Goal: Task Accomplishment & Management: Complete application form

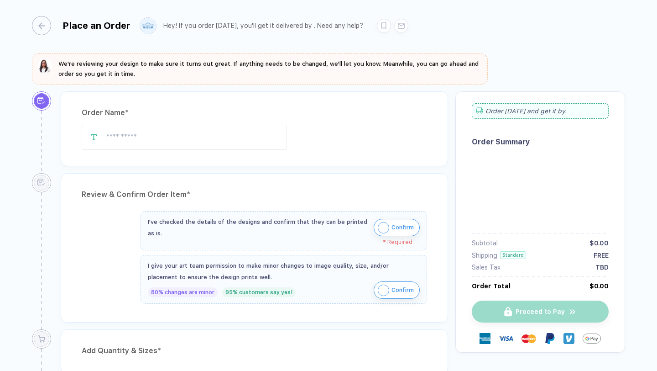
type input "*****"
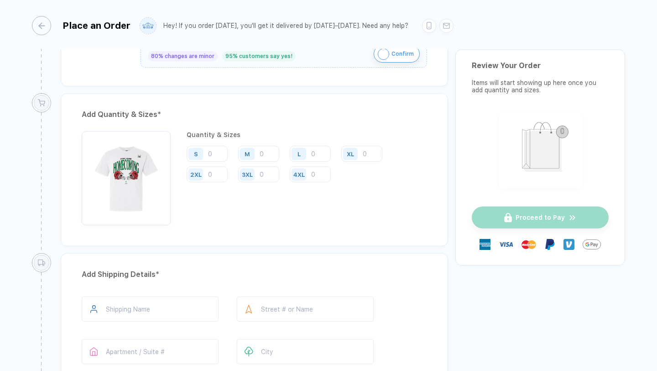
scroll to position [328, 0]
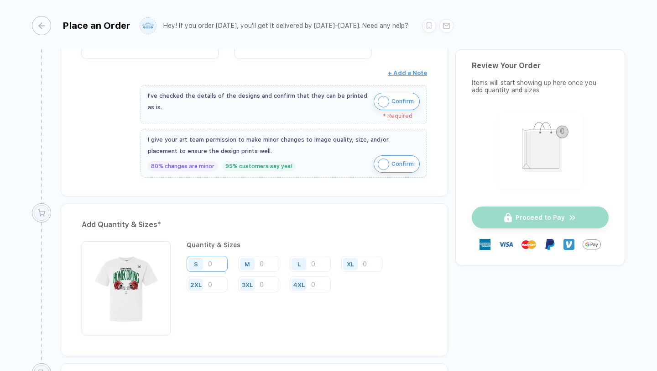
click at [216, 258] on input "number" at bounding box center [207, 264] width 41 height 16
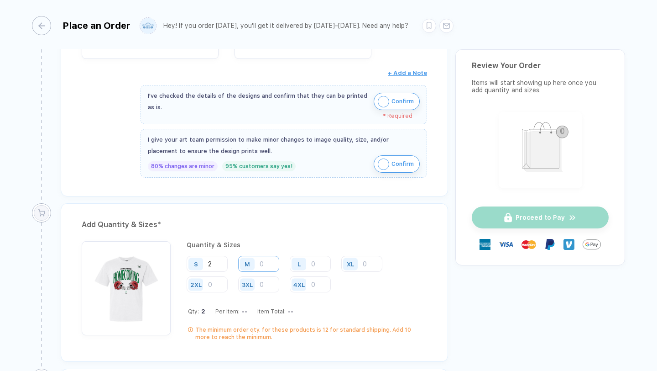
type input "2"
click at [267, 261] on input "number" at bounding box center [258, 264] width 41 height 16
type input "3"
click at [315, 261] on input "number" at bounding box center [310, 264] width 41 height 16
type input "4"
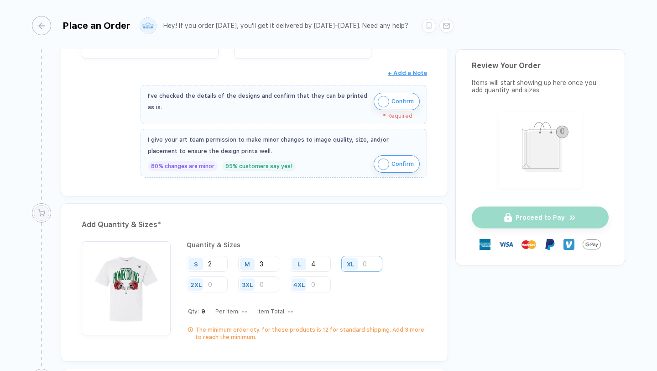
click at [363, 265] on input "number" at bounding box center [361, 264] width 41 height 16
type input "4"
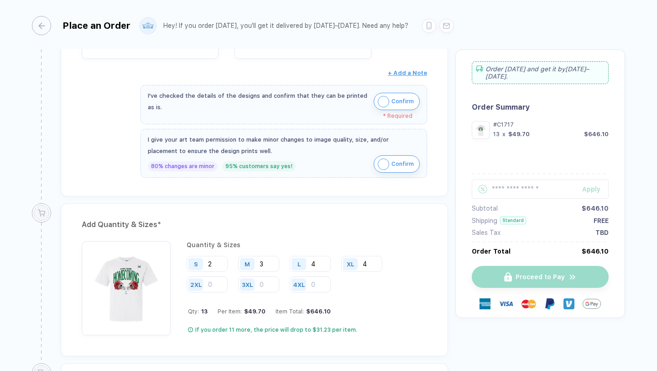
drag, startPoint x: 370, startPoint y: 262, endPoint x: 348, endPoint y: 261, distance: 21.5
click at [348, 262] on div "XL 4" at bounding box center [361, 264] width 41 height 16
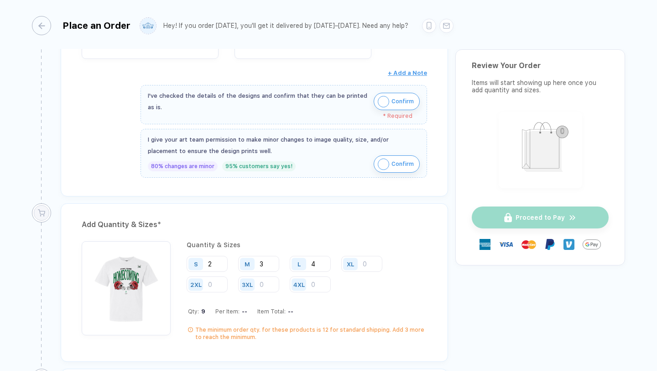
drag, startPoint x: 327, startPoint y: 261, endPoint x: 287, endPoint y: 261, distance: 40.2
click at [287, 261] on div "S 2 M 3 L 4 XL 2XL 3XL 4XL" at bounding box center [307, 274] width 241 height 37
drag, startPoint x: 267, startPoint y: 260, endPoint x: 245, endPoint y: 260, distance: 21.9
click at [245, 260] on div "M 3" at bounding box center [258, 264] width 41 height 16
drag, startPoint x: 218, startPoint y: 262, endPoint x: 195, endPoint y: 262, distance: 22.8
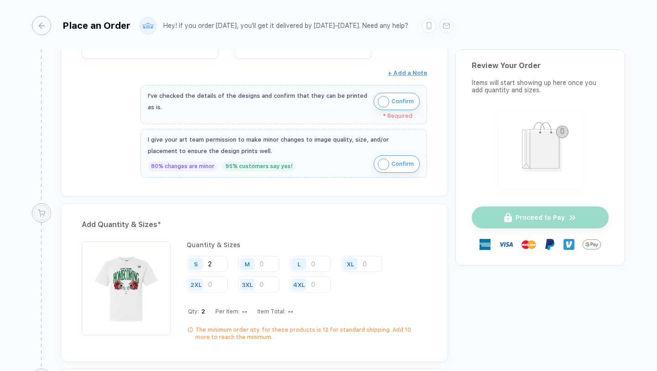
click at [195, 262] on div "S 2" at bounding box center [207, 264] width 41 height 16
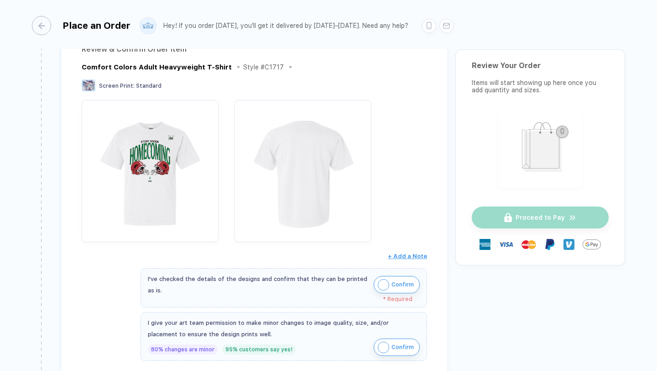
scroll to position [0, 0]
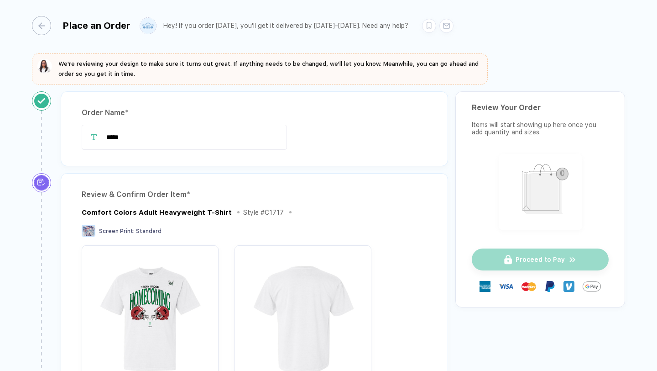
click at [269, 110] on div "Order Name *" at bounding box center [254, 112] width 345 height 15
click at [41, 30] on div "button" at bounding box center [36, 25] width 19 height 19
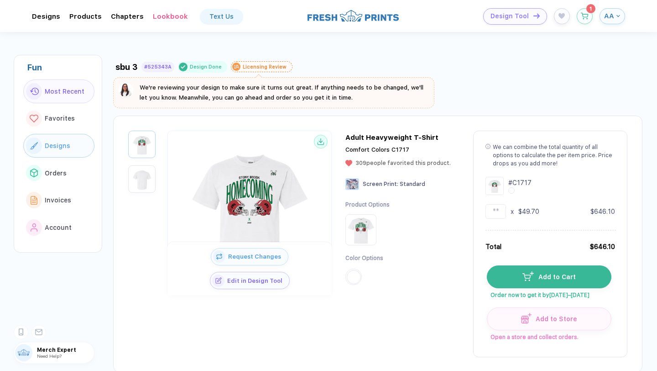
click at [59, 142] on span "Designs" at bounding box center [58, 145] width 26 height 7
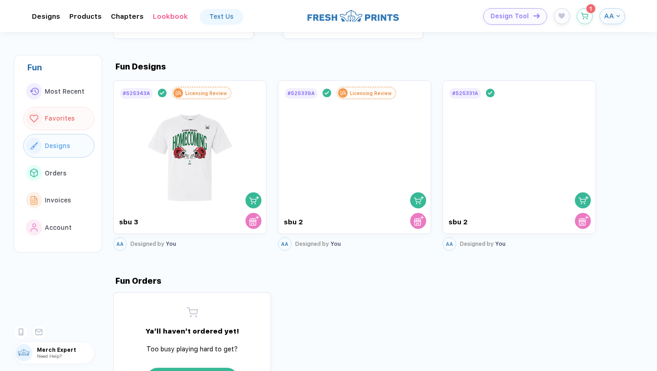
scroll to position [484, 0]
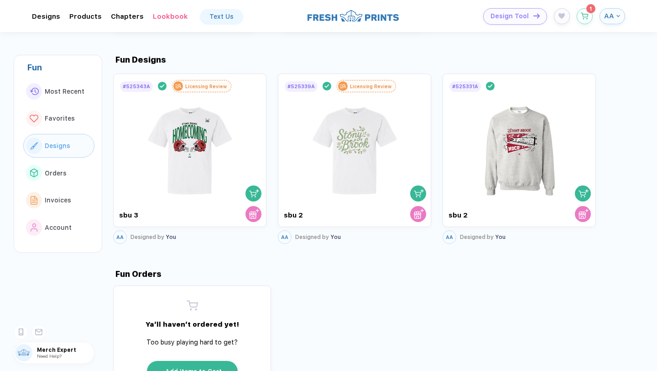
click at [64, 146] on span "Designs" at bounding box center [58, 145] width 26 height 7
click at [64, 150] on button "Designs" at bounding box center [58, 146] width 71 height 24
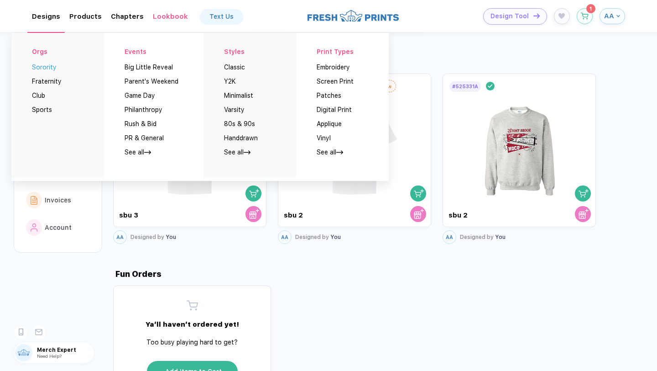
click at [48, 68] on button "Sorority" at bounding box center [44, 64] width 25 height 14
